Goal: Information Seeking & Learning: Learn about a topic

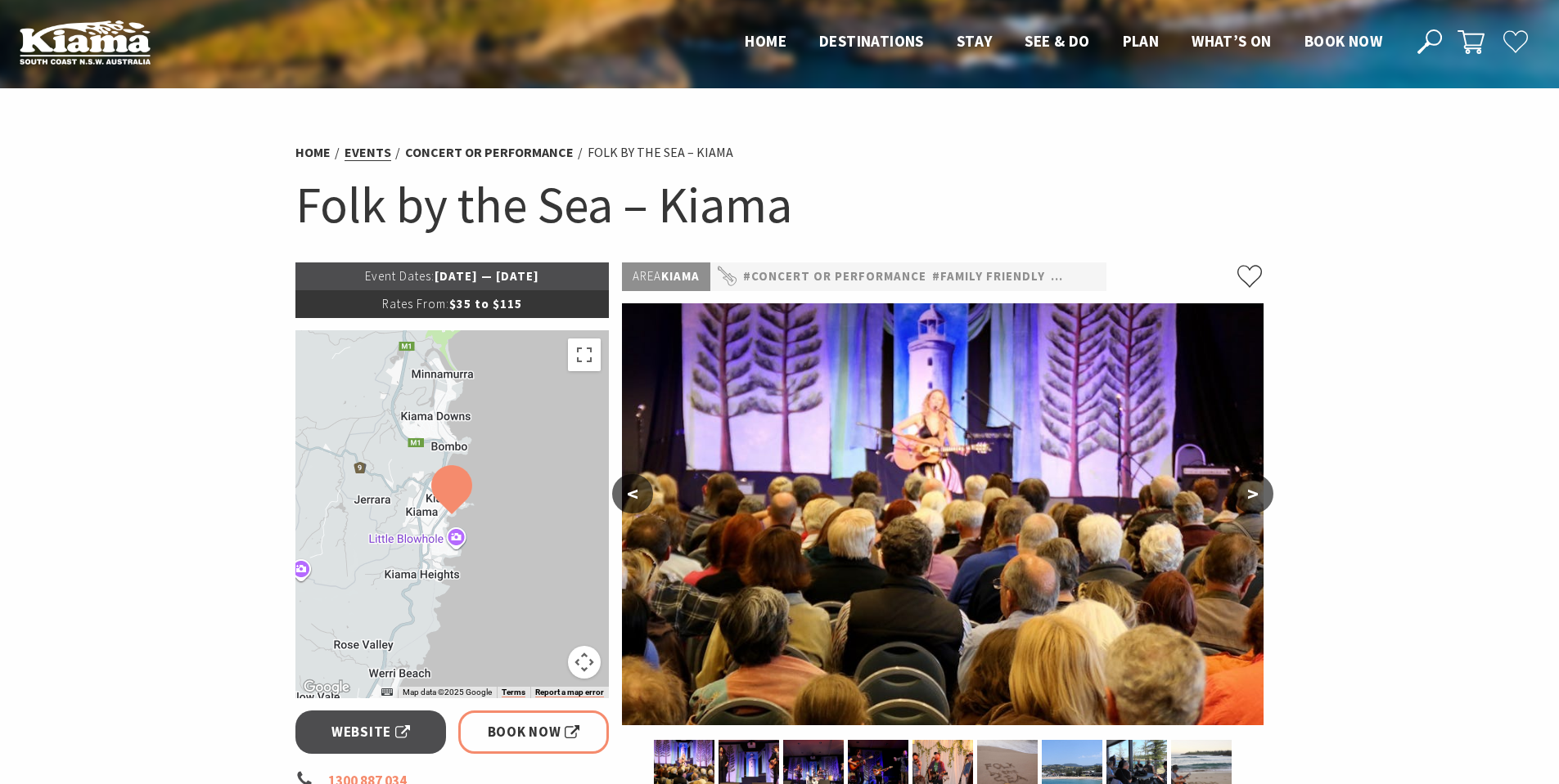
click at [369, 148] on link "Events" at bounding box center [368, 153] width 47 height 17
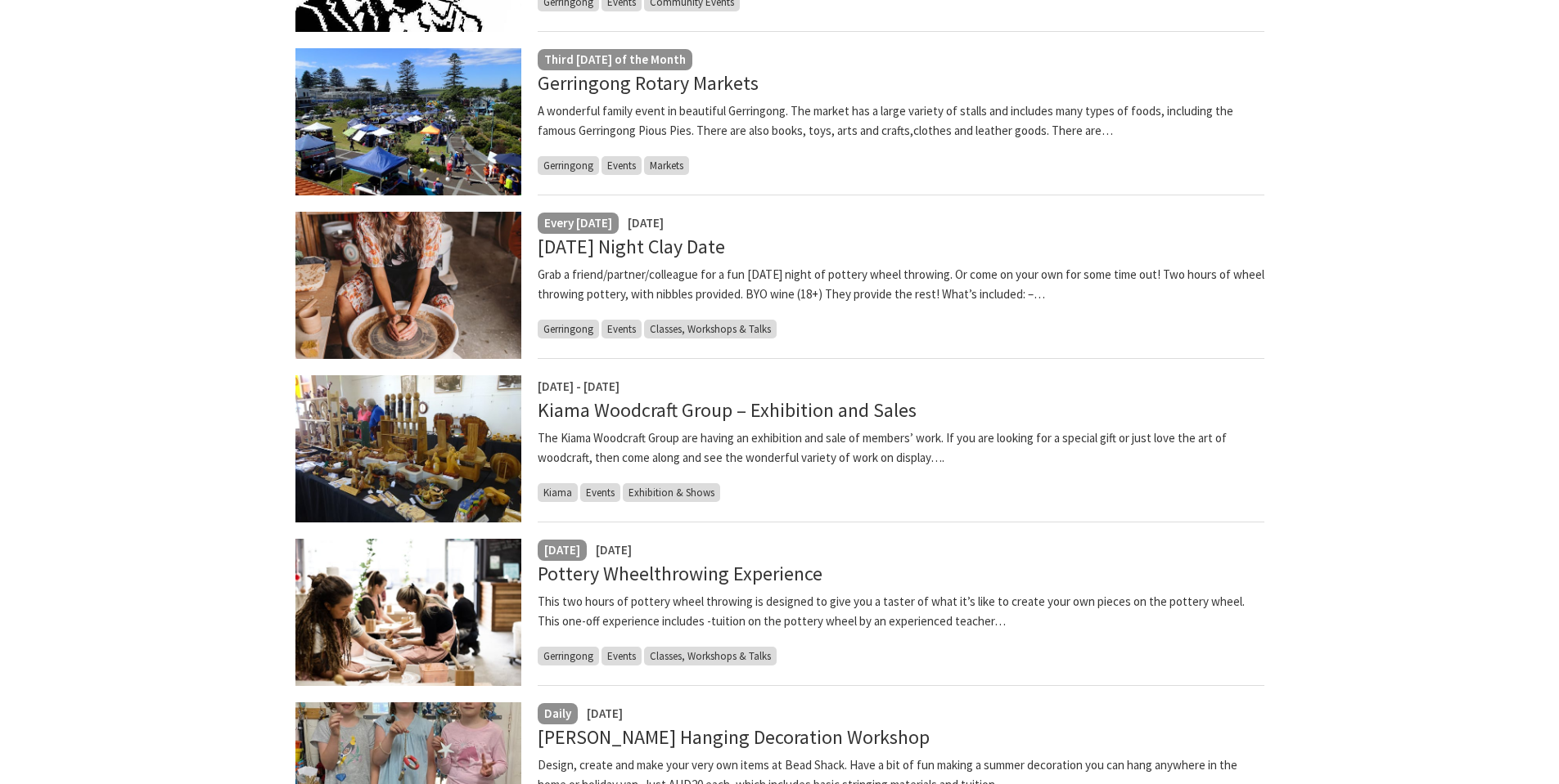
scroll to position [163, 0]
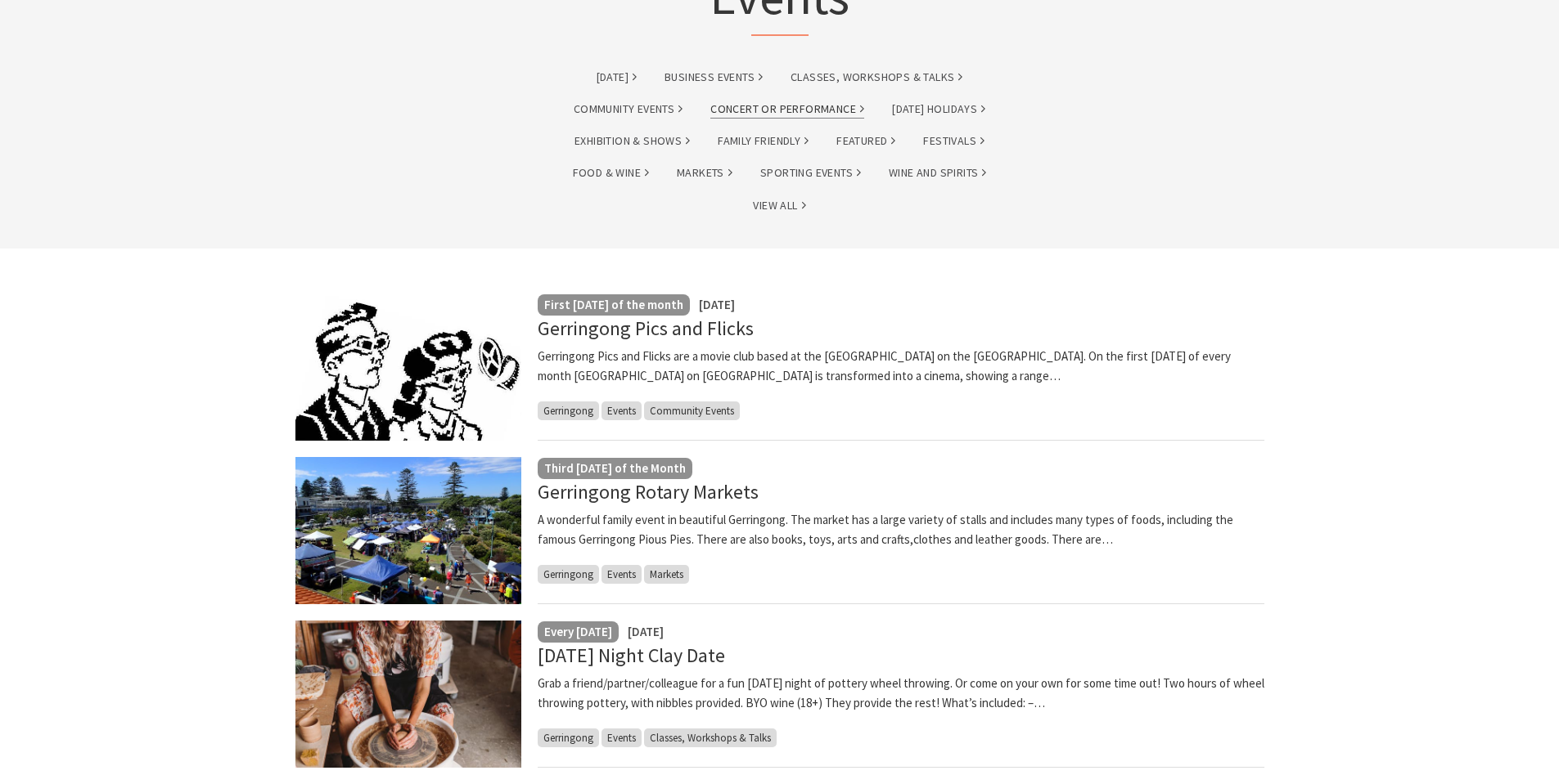
click at [797, 105] on link "Concert or Performance" at bounding box center [787, 109] width 153 height 19
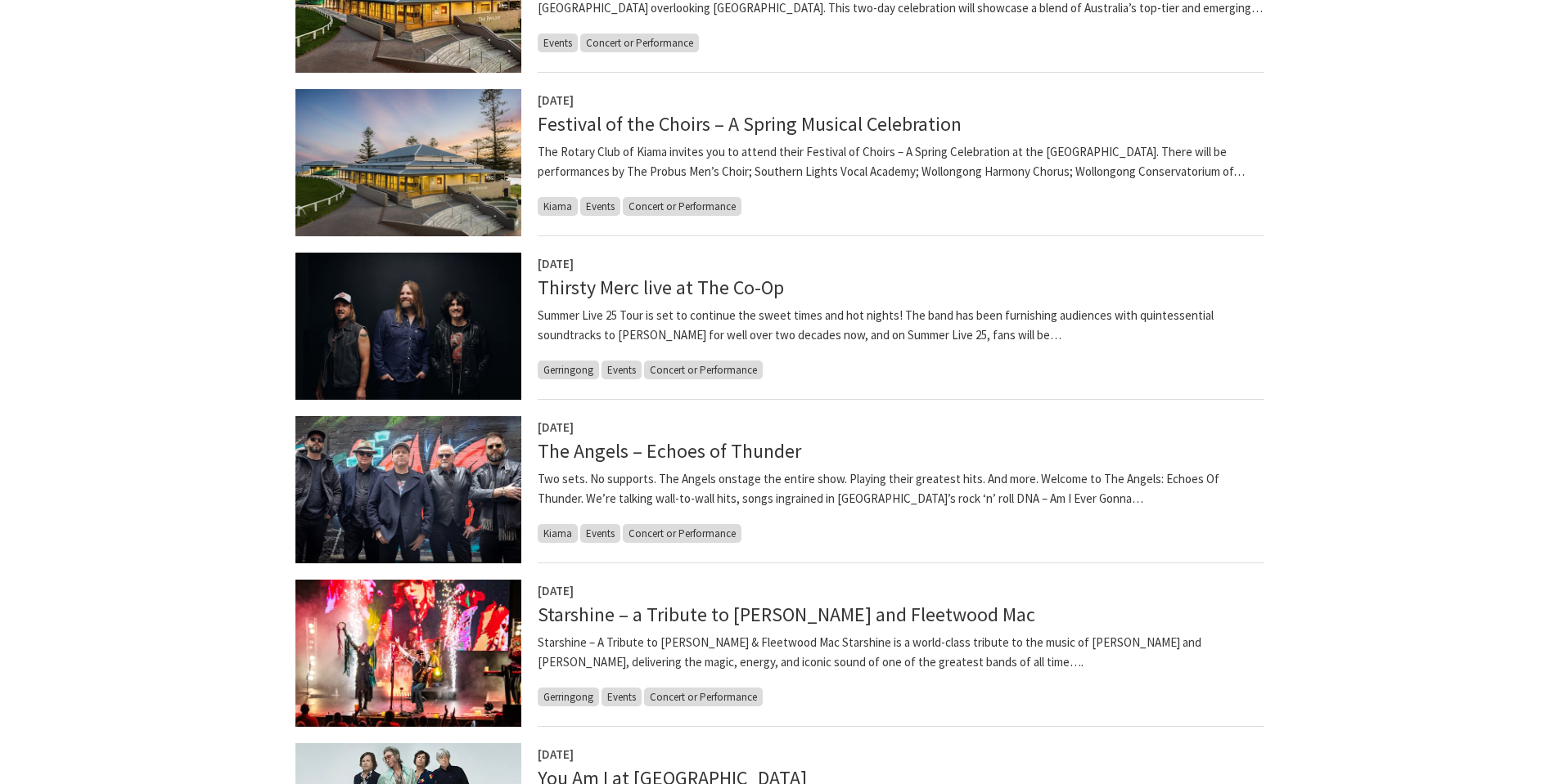
scroll to position [981, 0]
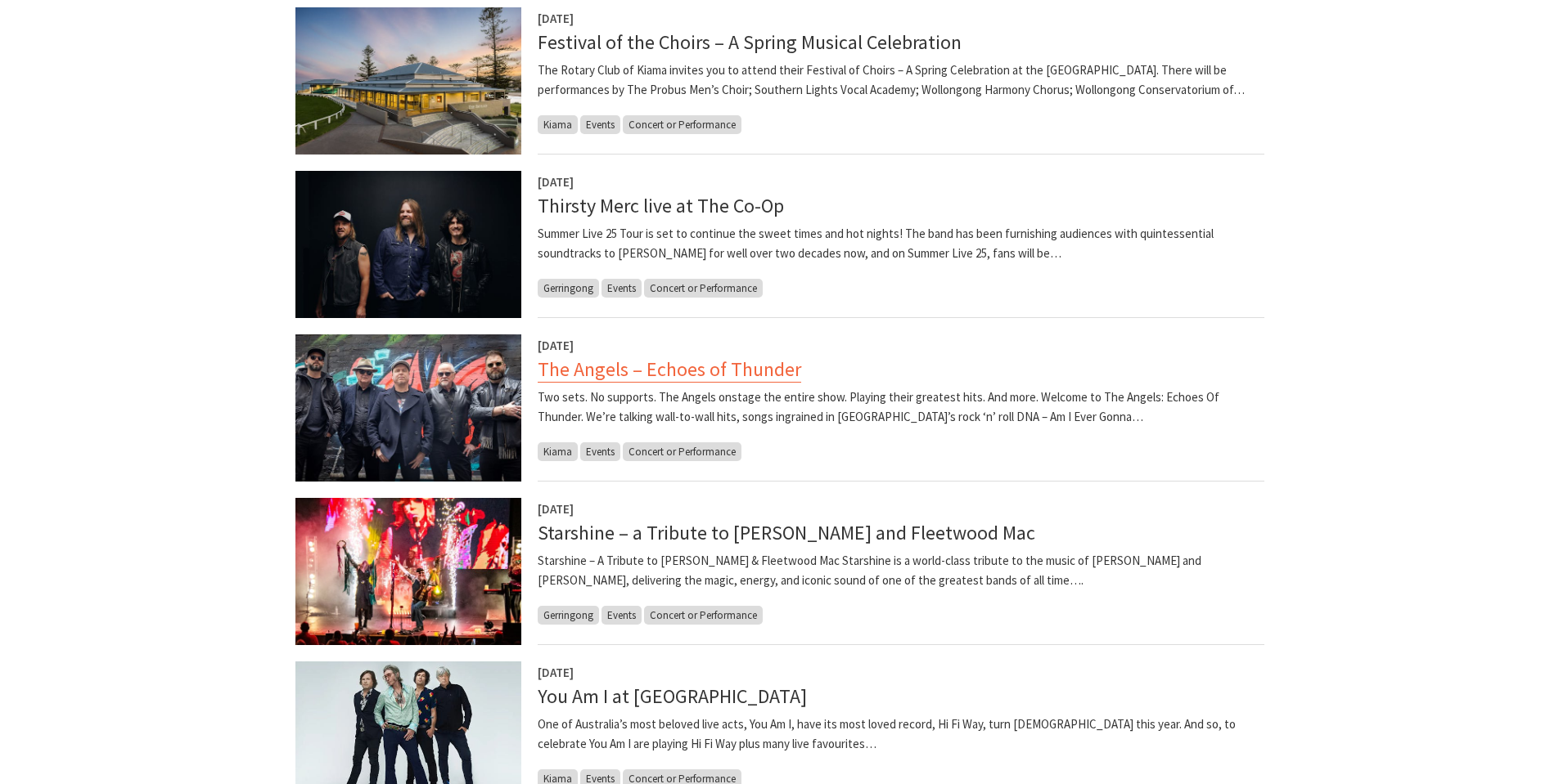
click at [579, 367] on link "The Angels – Echoes of Thunder" at bounding box center [669, 369] width 263 height 26
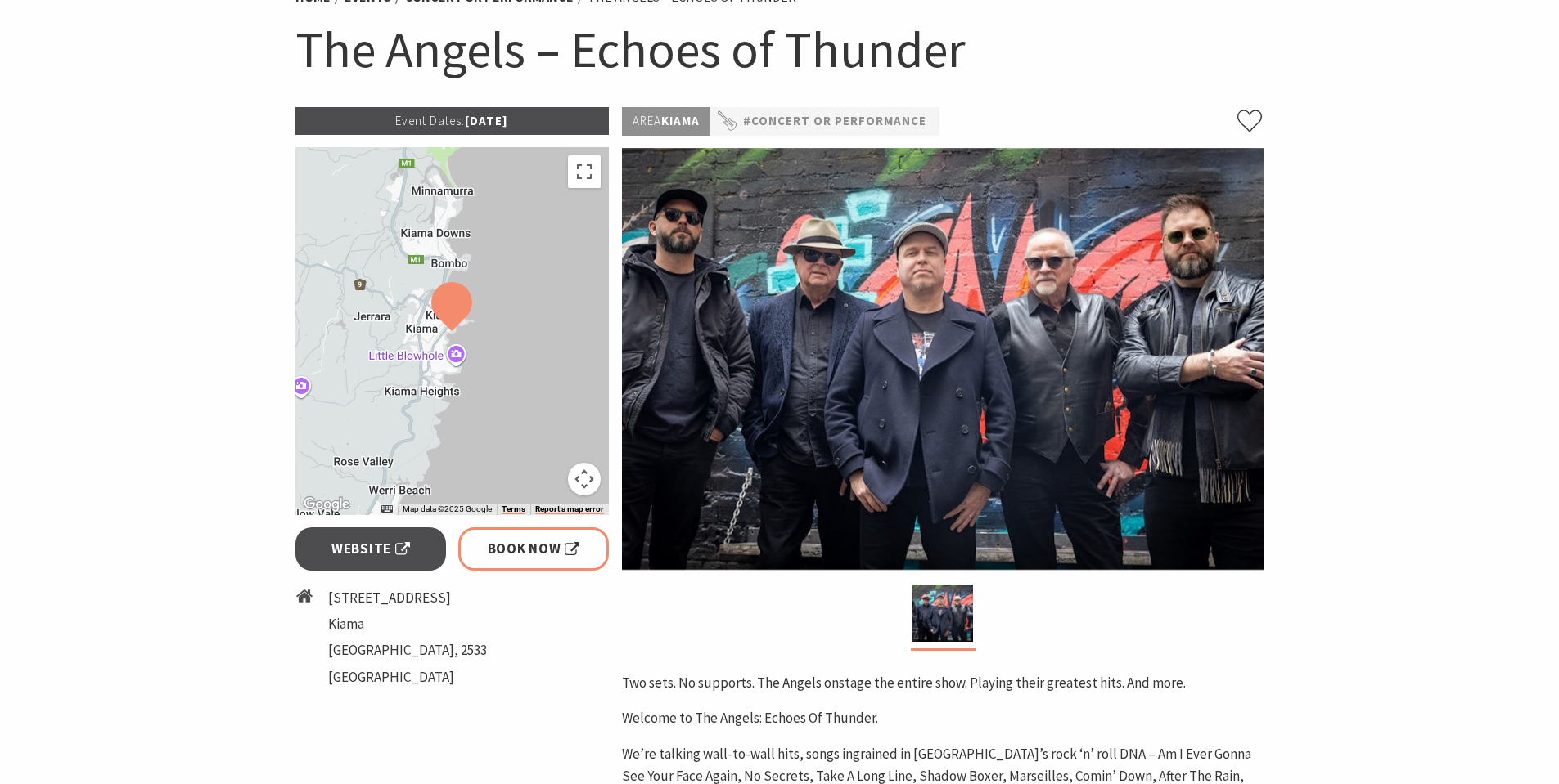
scroll to position [82, 0]
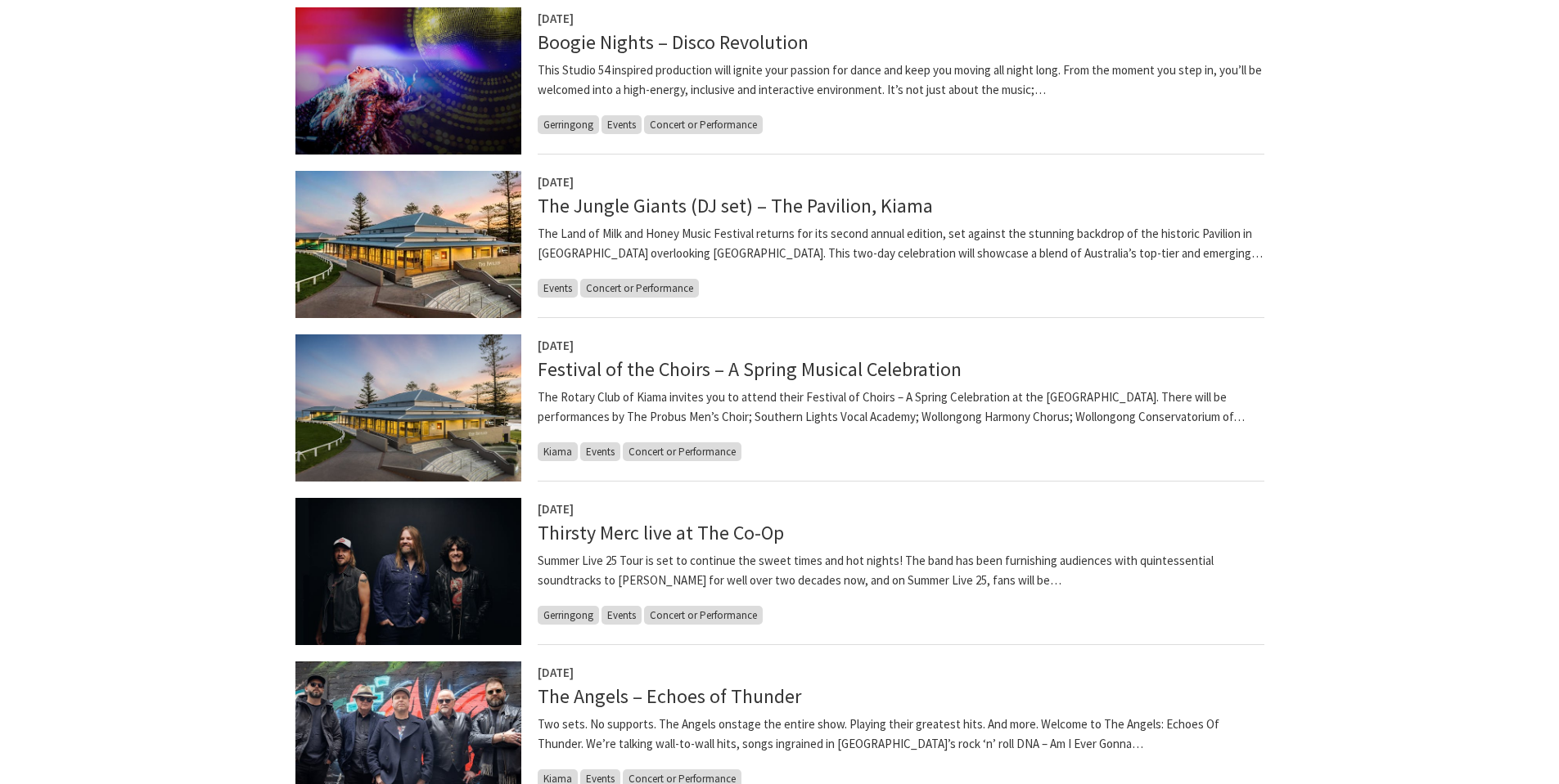
scroll to position [899, 0]
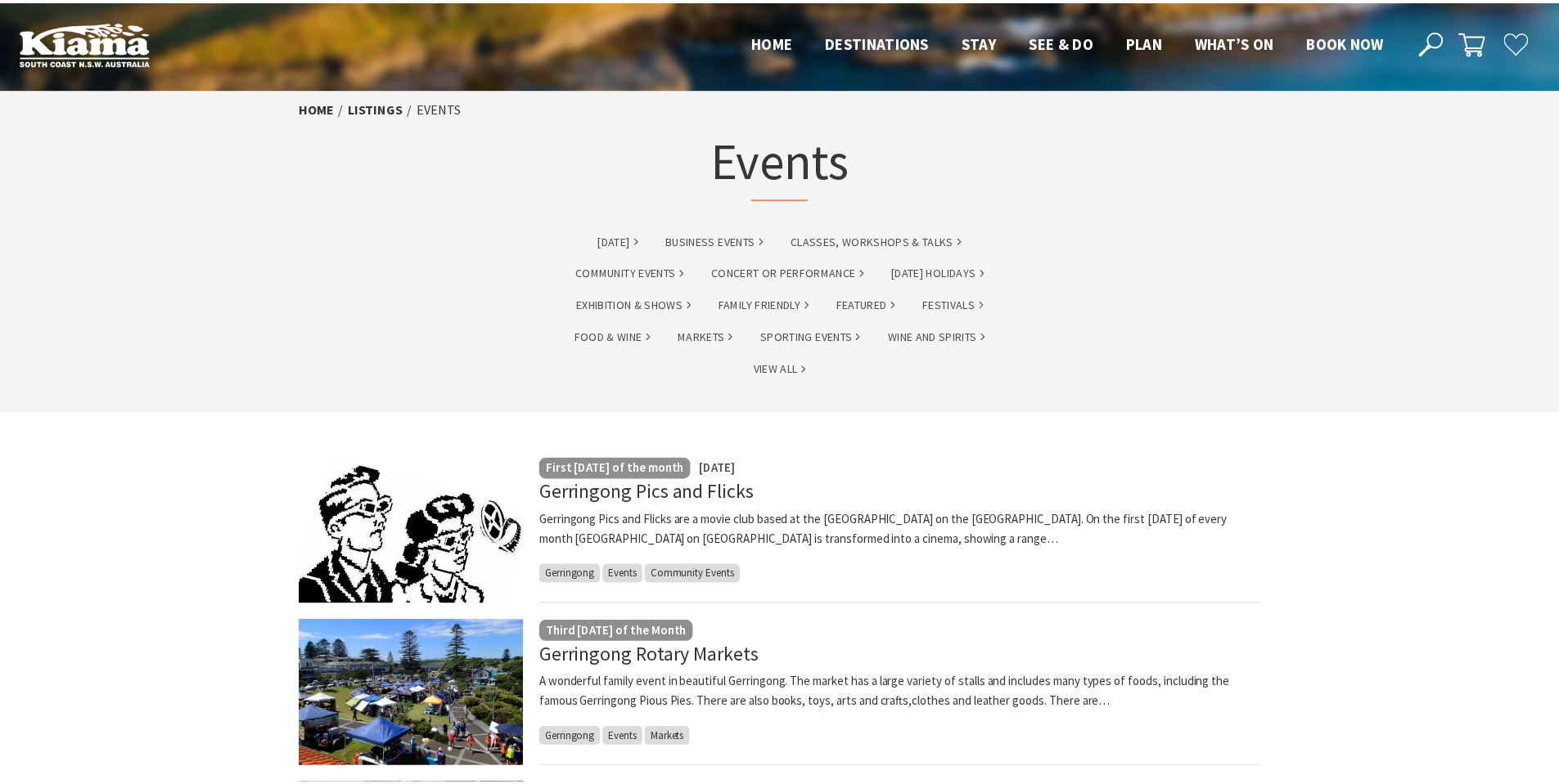
scroll to position [163, 0]
